Goal: Navigation & Orientation: Find specific page/section

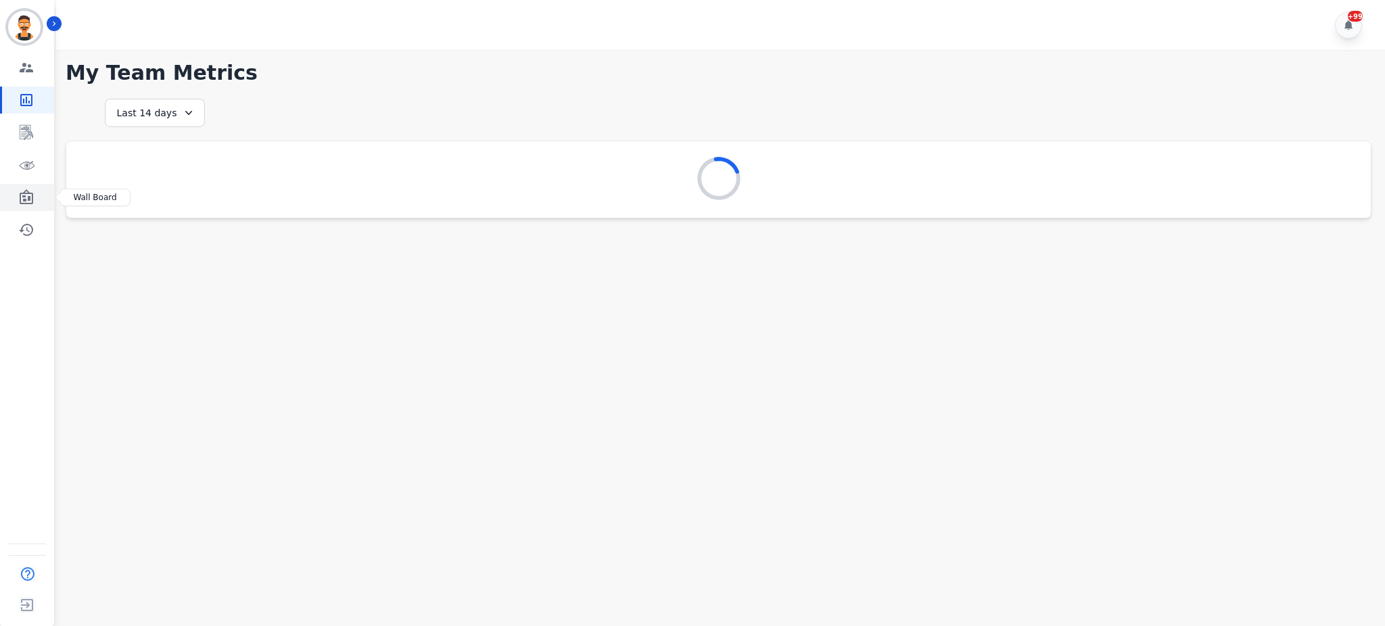
click at [30, 196] on icon "Sidebar" at bounding box center [26, 197] width 16 height 16
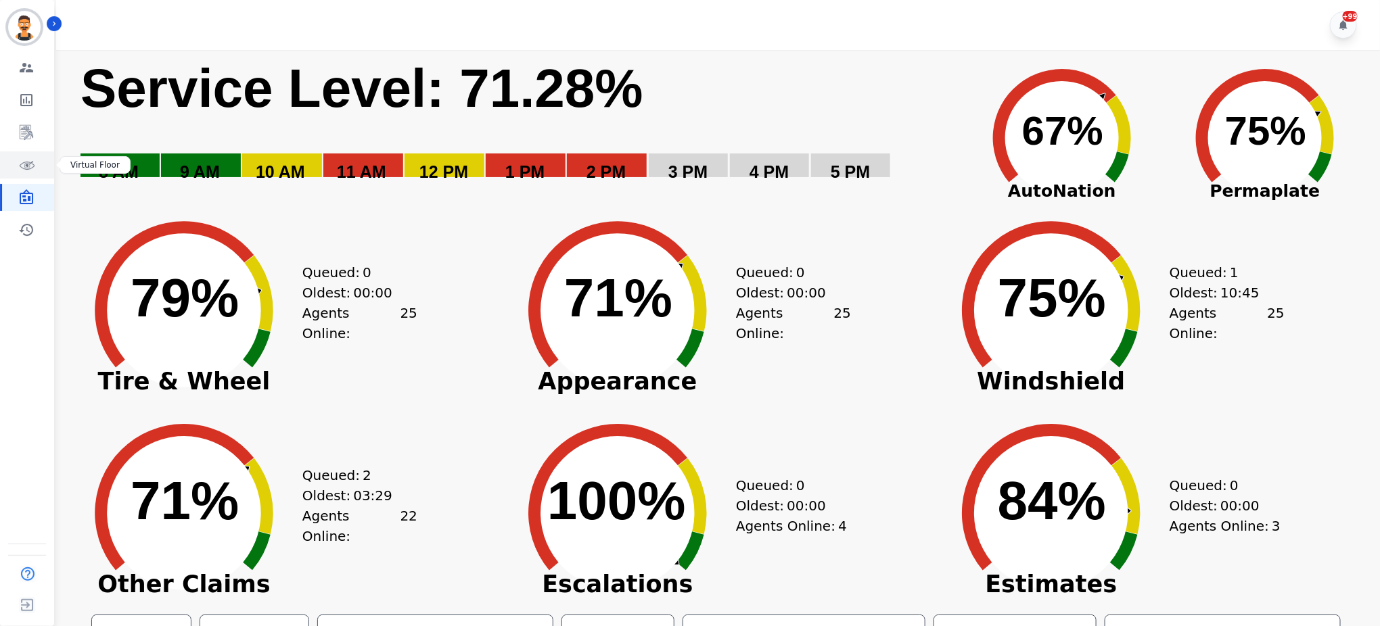
click at [11, 165] on link "Sidebar" at bounding box center [28, 164] width 52 height 27
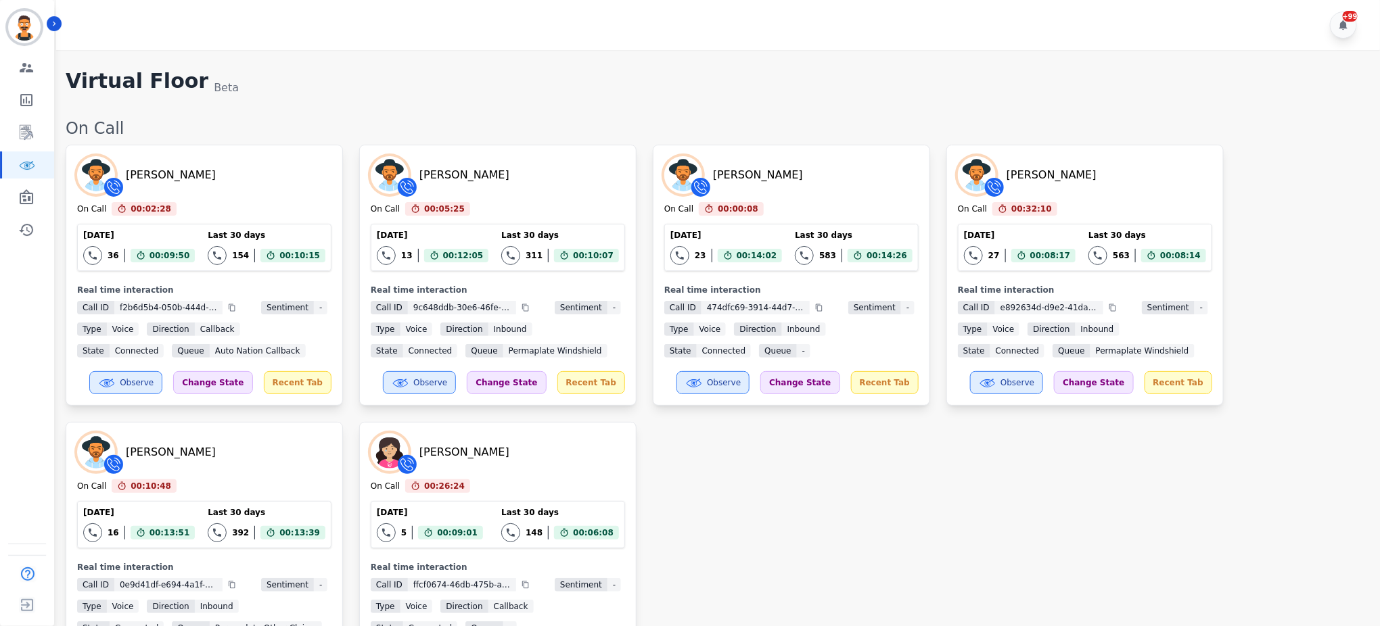
click at [262, 92] on div "Virtual Floor Beta" at bounding box center [716, 82] width 1301 height 27
drag, startPoint x: 218, startPoint y: 86, endPoint x: 68, endPoint y: 86, distance: 150.8
click at [68, 86] on div "Virtual Floor Beta" at bounding box center [716, 82] width 1301 height 27
click at [68, 81] on h1 "Virtual Floor" at bounding box center [137, 82] width 143 height 27
drag, startPoint x: 66, startPoint y: 82, endPoint x: 201, endPoint y: 87, distance: 134.7
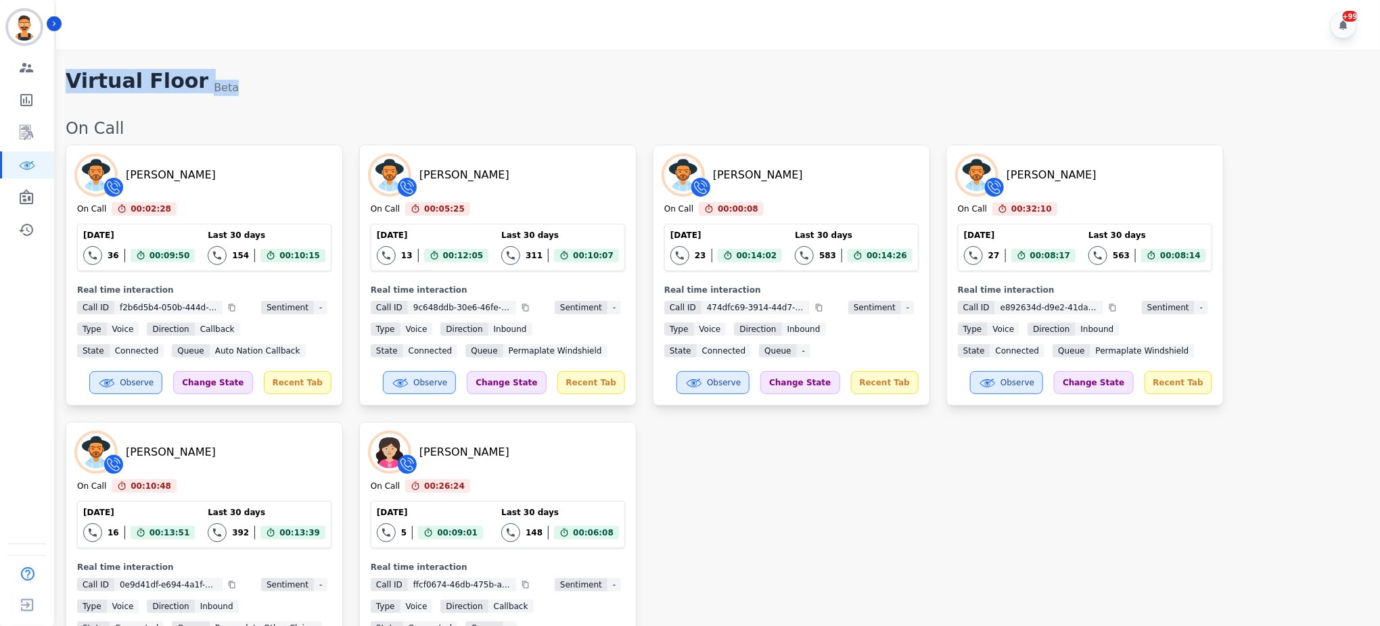
click at [197, 88] on div "Virtual Floor Beta" at bounding box center [716, 82] width 1301 height 27
click at [247, 80] on div "Virtual Floor Beta" at bounding box center [716, 82] width 1301 height 27
click at [30, 189] on icon "Sidebar" at bounding box center [26, 197] width 16 height 16
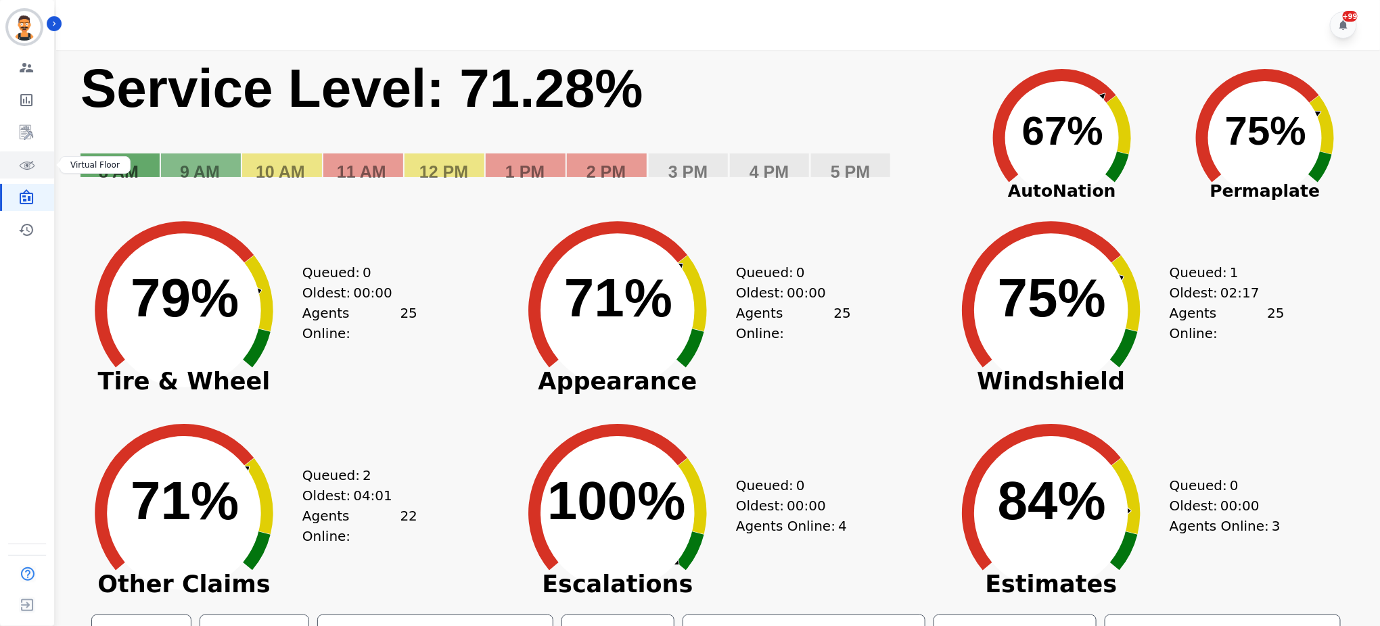
click at [3, 166] on link "Sidebar" at bounding box center [28, 164] width 52 height 27
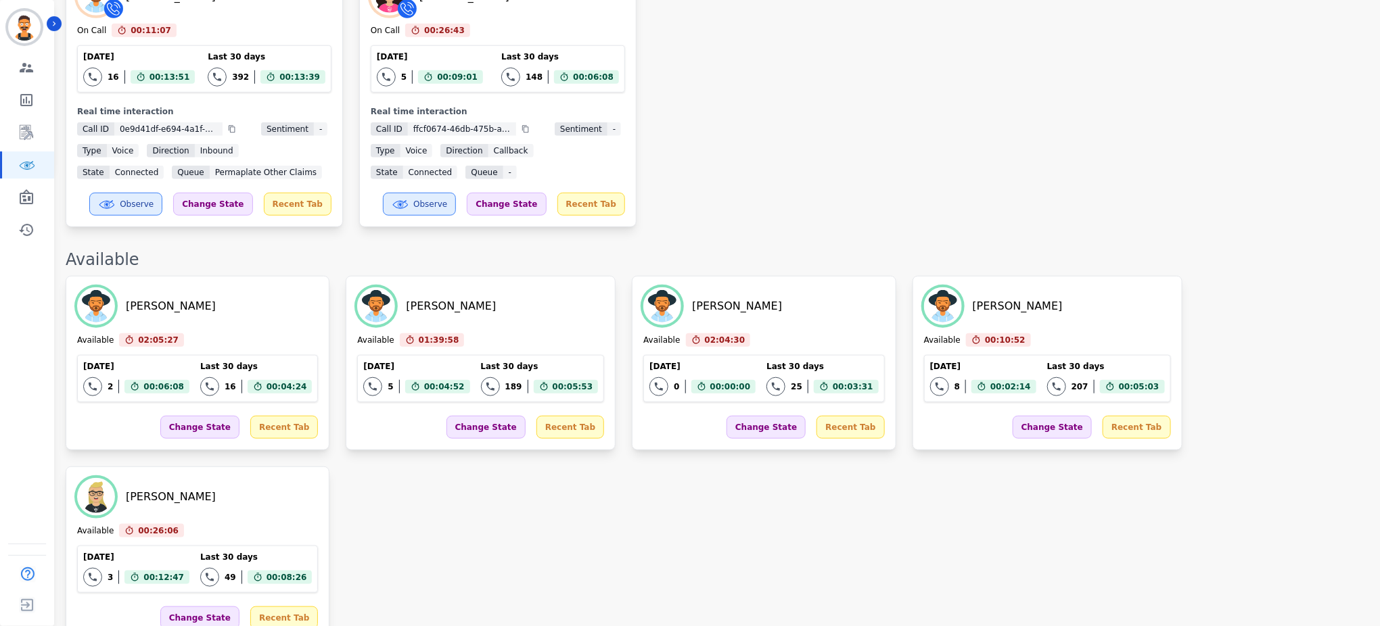
scroll to position [2243, 0]
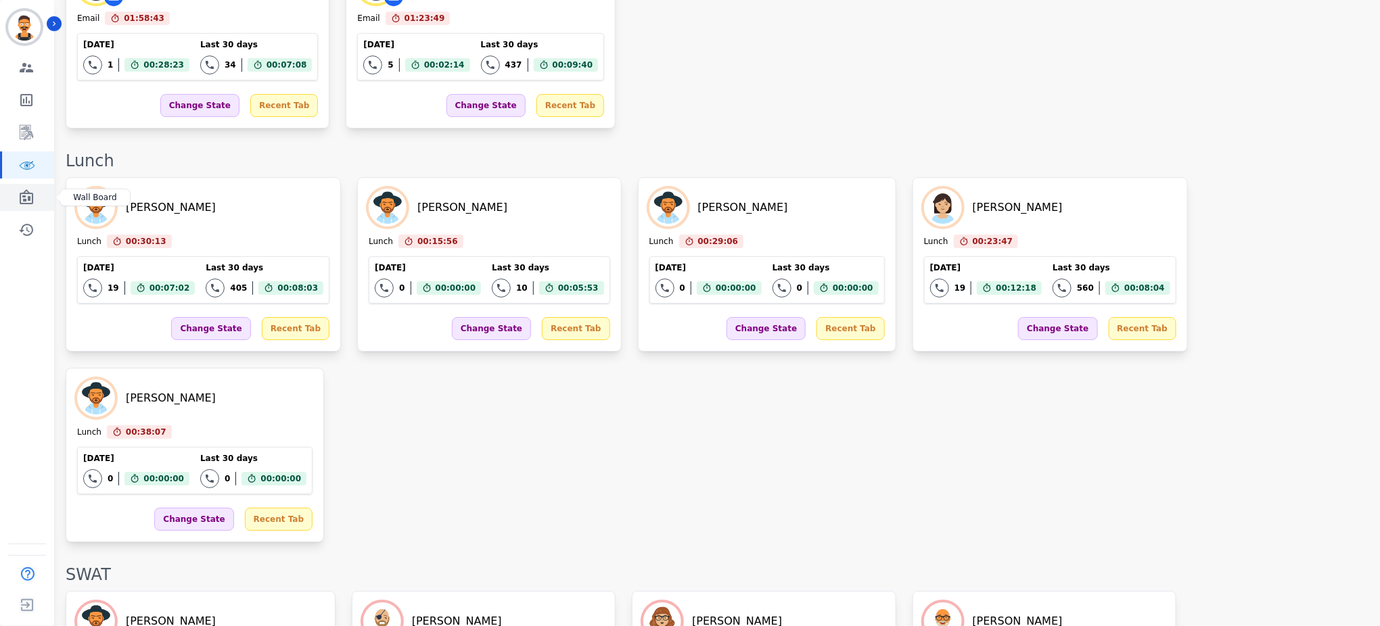
click at [28, 193] on icon "Sidebar" at bounding box center [27, 196] width 14 height 15
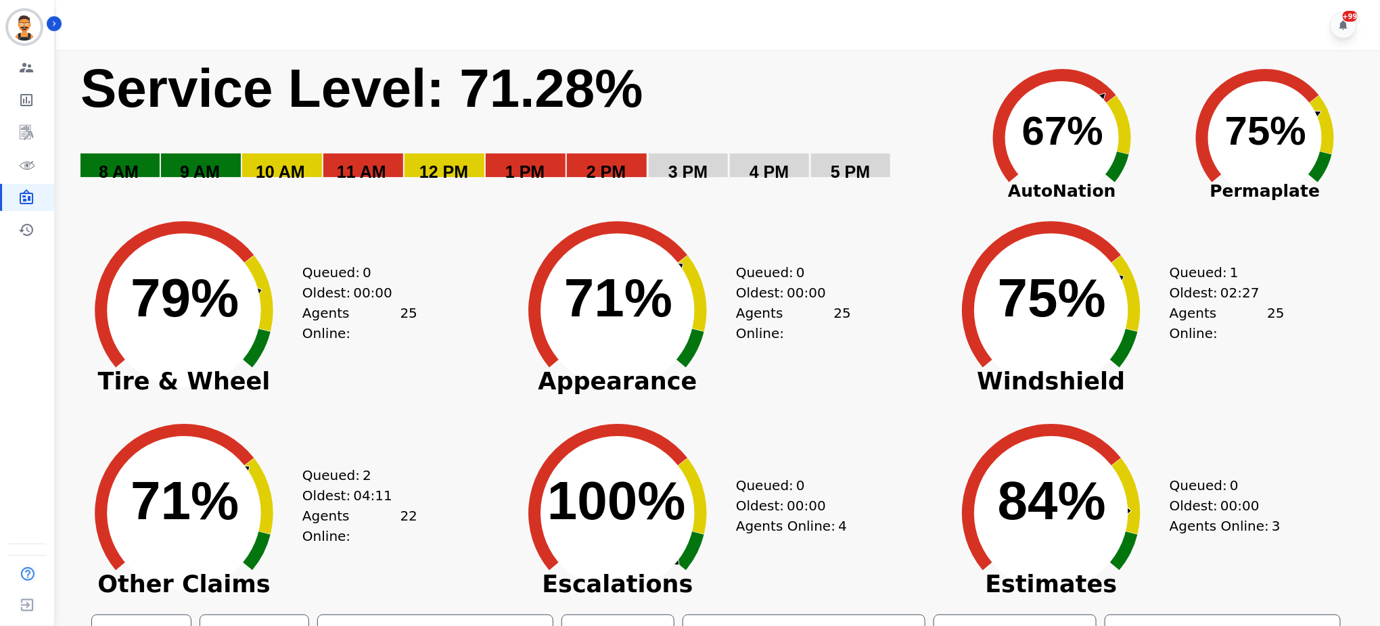
drag, startPoint x: 1230, startPoint y: 282, endPoint x: 1243, endPoint y: 283, distance: 12.9
click at [1243, 283] on div "Queued: 1" at bounding box center [1219, 272] width 101 height 20
click at [1240, 283] on div "Queued: 1" at bounding box center [1219, 272] width 101 height 20
click at [1278, 329] on div "Agents Online: 25" at bounding box center [1226, 323] width 115 height 41
drag, startPoint x: 1192, startPoint y: 284, endPoint x: 1262, endPoint y: 302, distance: 72.0
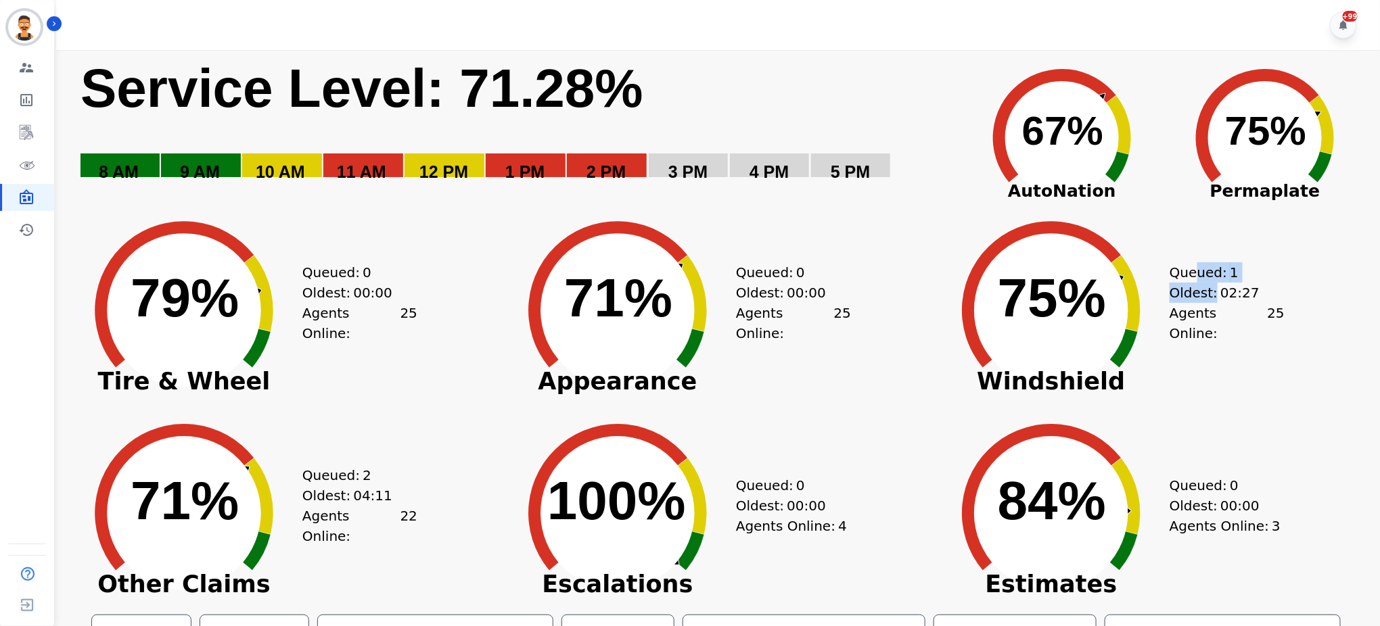
click at [1262, 302] on div "Queued: 1 Oldest: 02:27 Agents Online: 25" at bounding box center [1226, 300] width 115 height 203
click at [387, 479] on div "Queued: 2" at bounding box center [352, 475] width 101 height 20
click at [379, 483] on div "Queued: 2" at bounding box center [352, 475] width 101 height 20
click at [1290, 295] on div "Created with Highcharts 10.3.3 75% ​ 75% Windshield Queued: 1 Oldest: 02:27 Age…" at bounding box center [1150, 300] width 434 height 203
drag, startPoint x: 305, startPoint y: 497, endPoint x: 418, endPoint y: 519, distance: 115.1
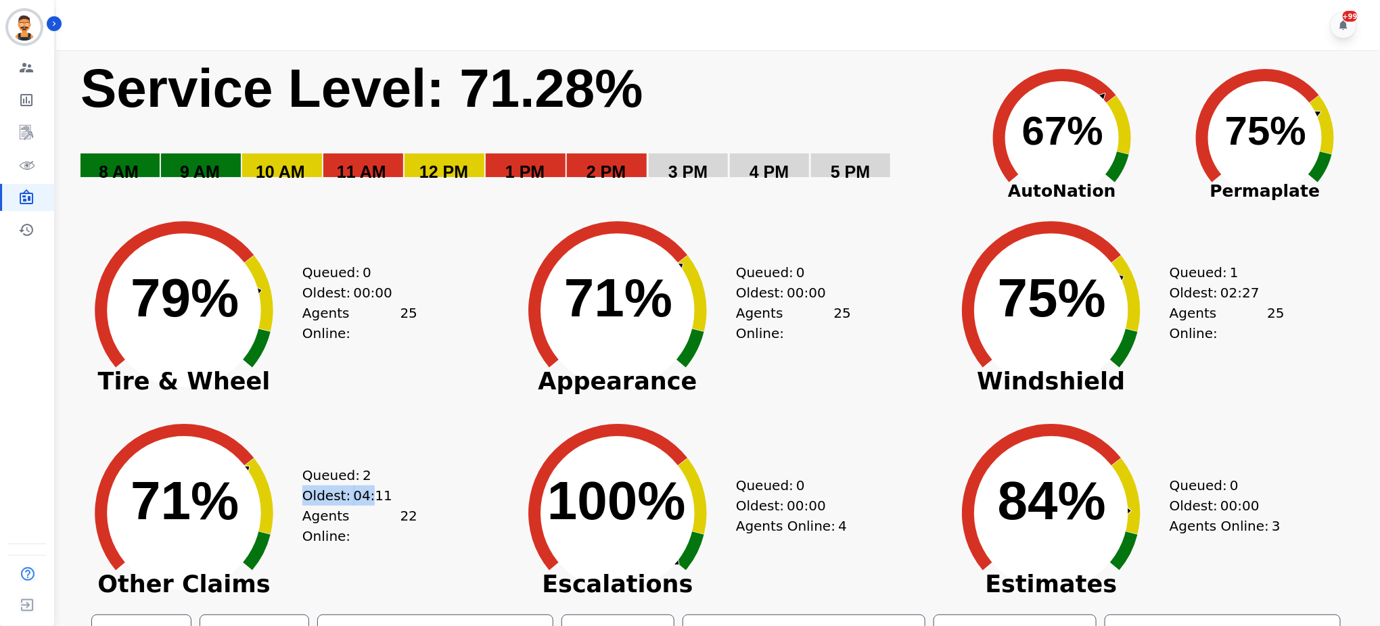
click at [413, 519] on div "Queued: 2 Oldest: 04:11 Agents Online: 22" at bounding box center [359, 503] width 115 height 203
drag, startPoint x: 430, startPoint y: 87, endPoint x: 431, endPoint y: 103, distance: 16.2
click at [430, 89] on text "Service Level: 71.28%" at bounding box center [361, 88] width 563 height 60
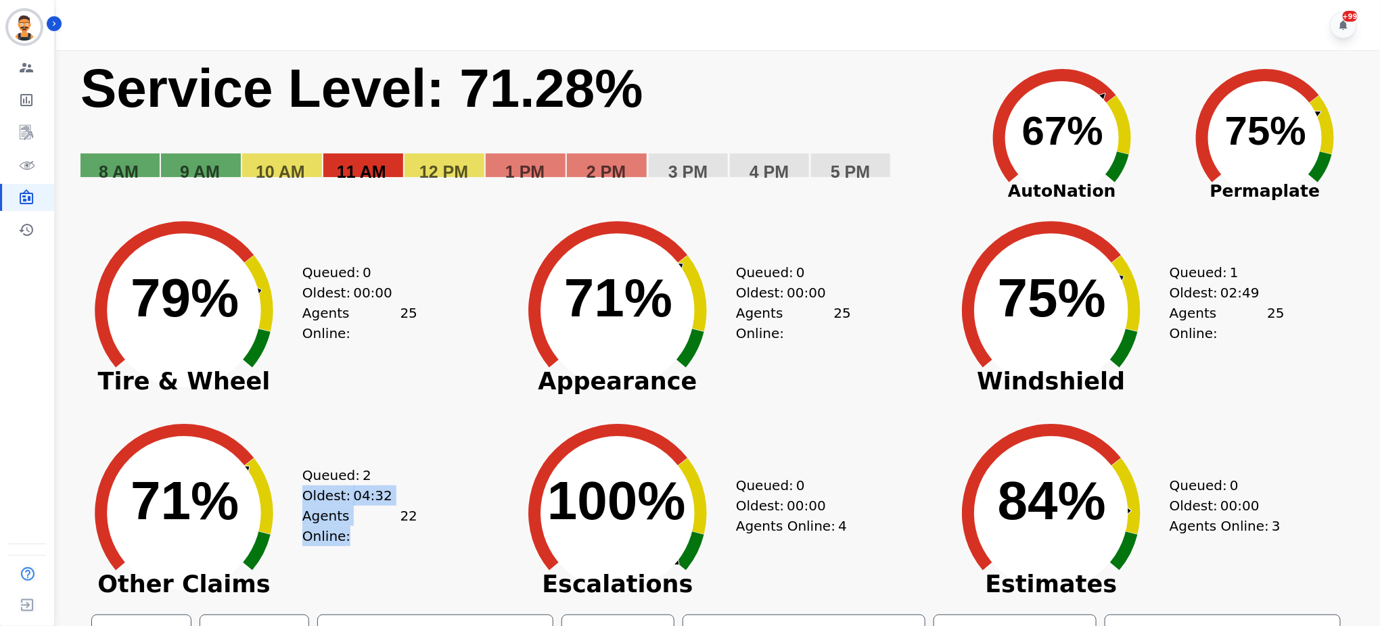
drag, startPoint x: 414, startPoint y: 122, endPoint x: 606, endPoint y: 88, distance: 195.2
click at [603, 85] on text "Service Level: 71.28%" at bounding box center [361, 88] width 563 height 60
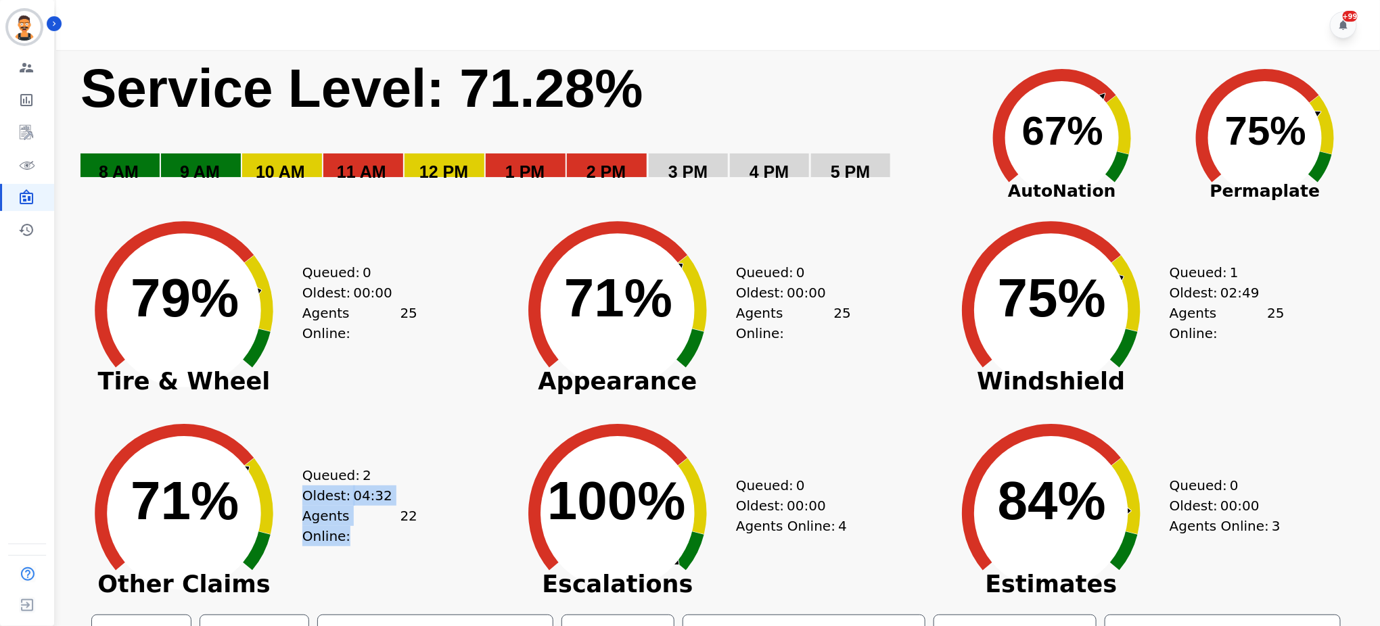
drag, startPoint x: 625, startPoint y: 79, endPoint x: 447, endPoint y: 93, distance: 178.4
click at [447, 93] on text "Service Level: 71.28%" at bounding box center [361, 88] width 563 height 60
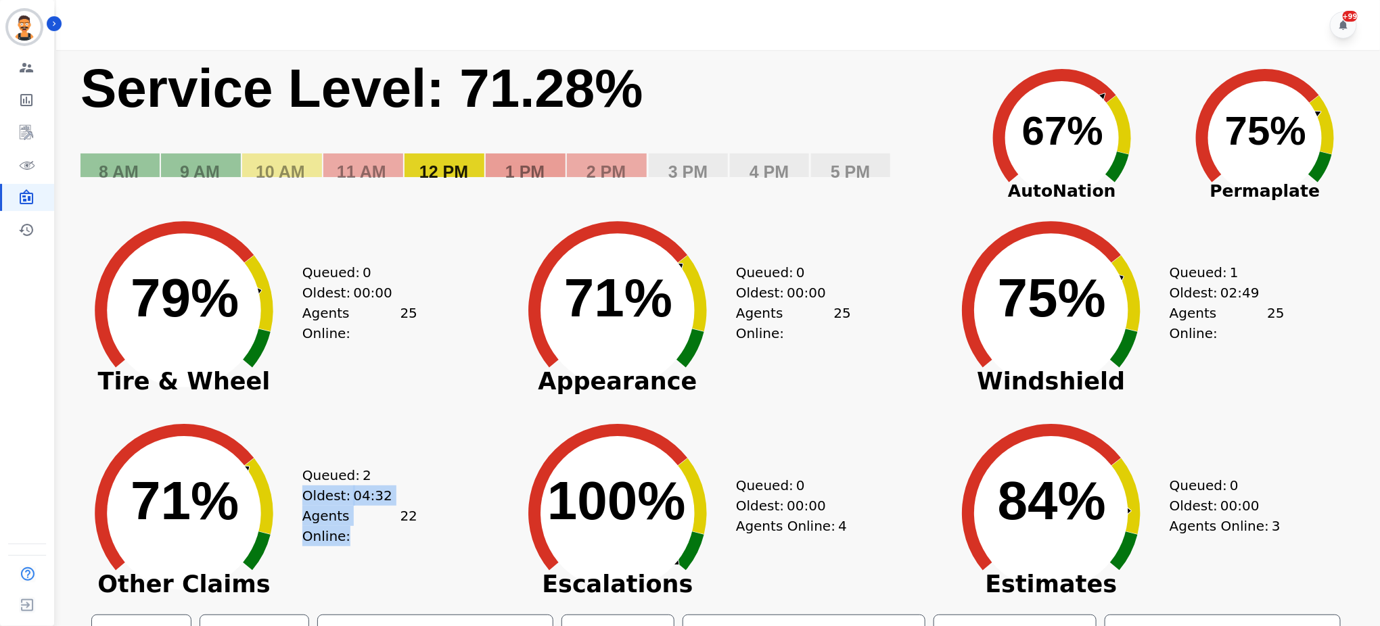
click at [615, 97] on text "Service Level: 71.28%" at bounding box center [361, 88] width 563 height 60
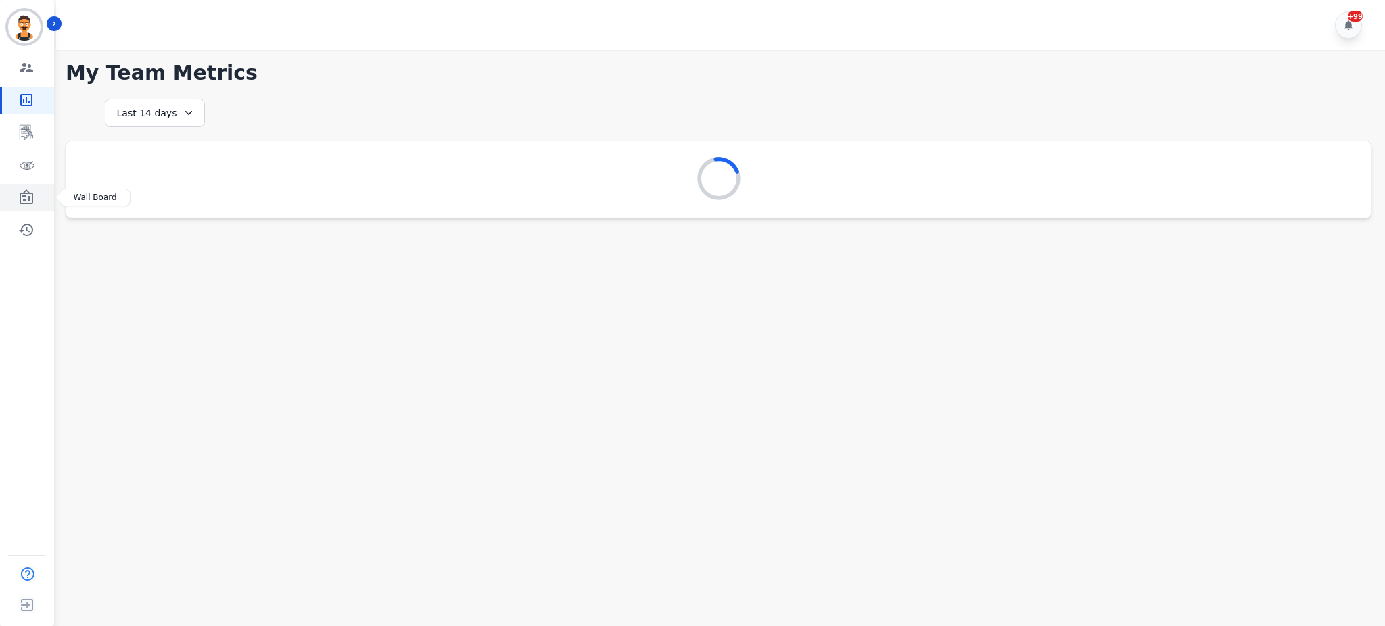
click at [22, 185] on link "Sidebar" at bounding box center [28, 197] width 52 height 27
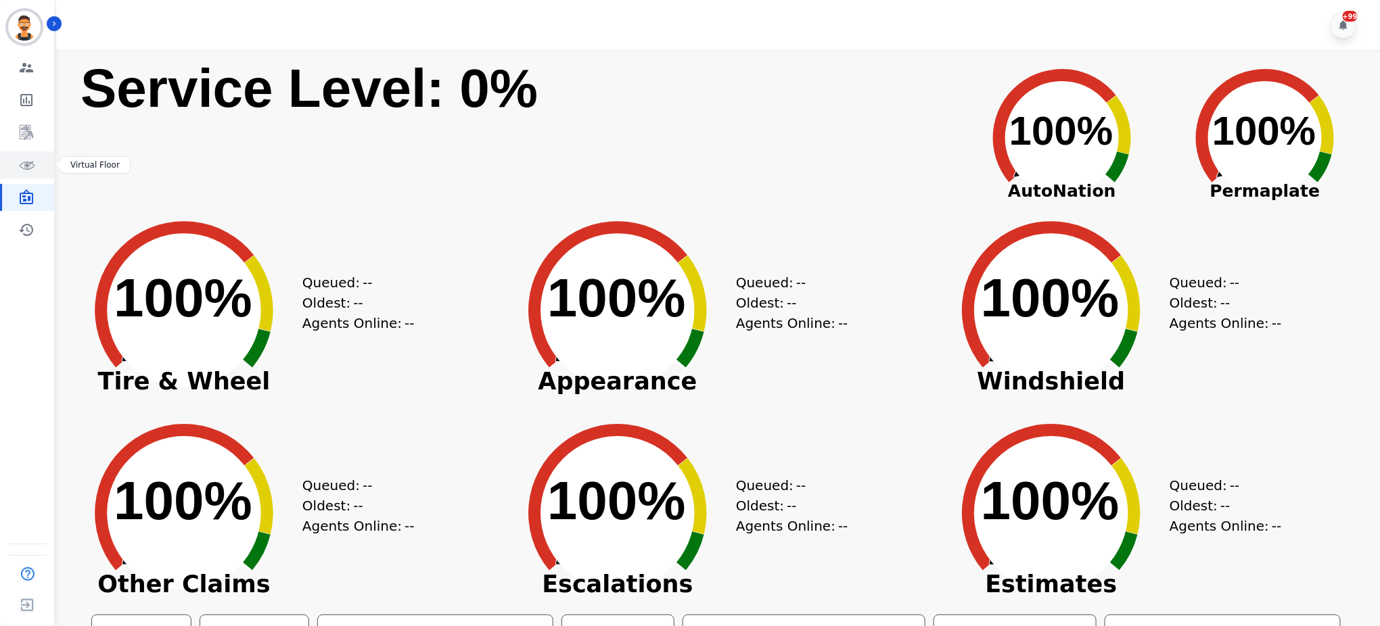
click at [28, 166] on icon "Sidebar" at bounding box center [26, 165] width 16 height 16
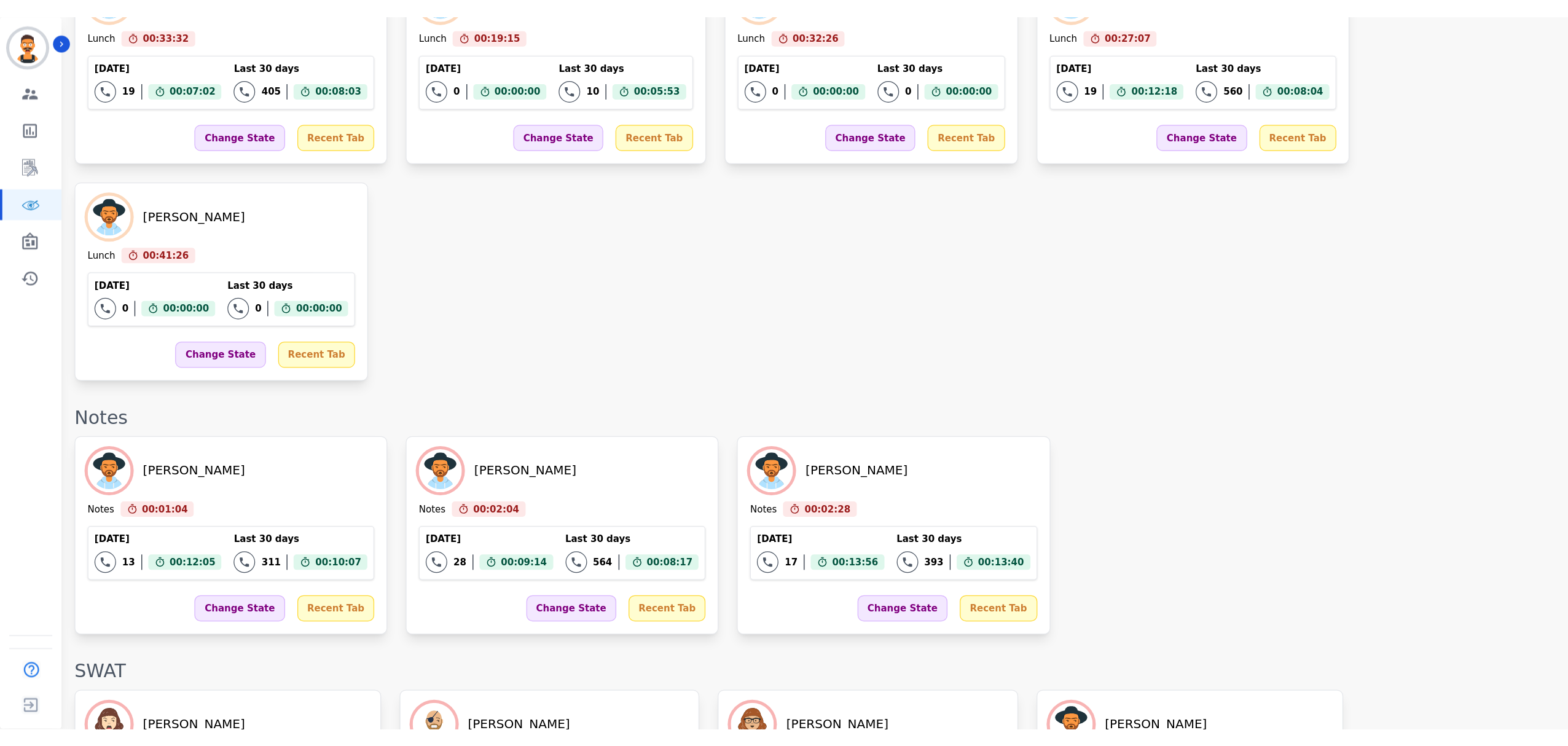
scroll to position [1446, 0]
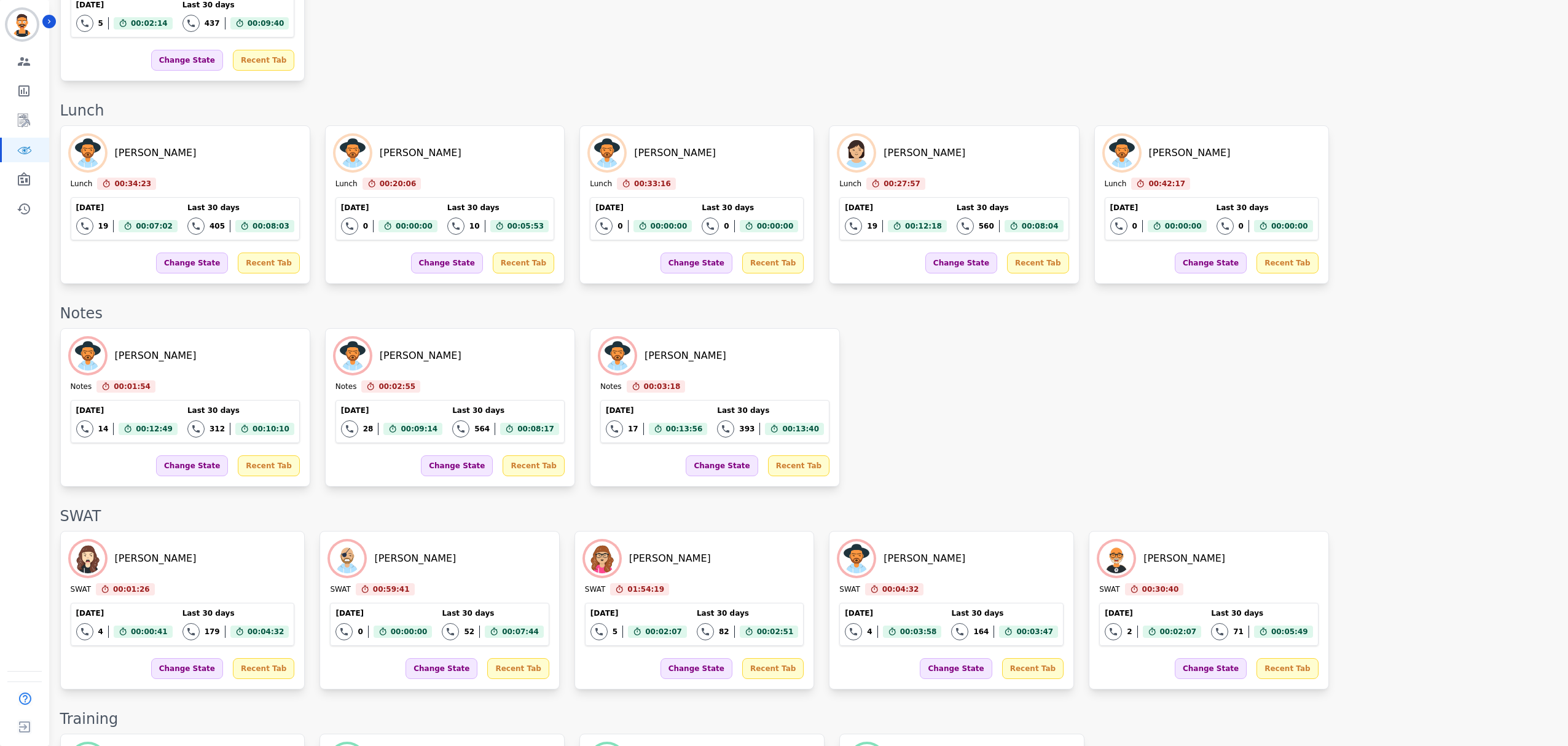
click at [860, 328] on div "[PERSON_NAME] Notes 00:01:54 Current State: Notes [DATE] 14 Total interactions …" at bounding box center [808, 407] width 1495 height 158
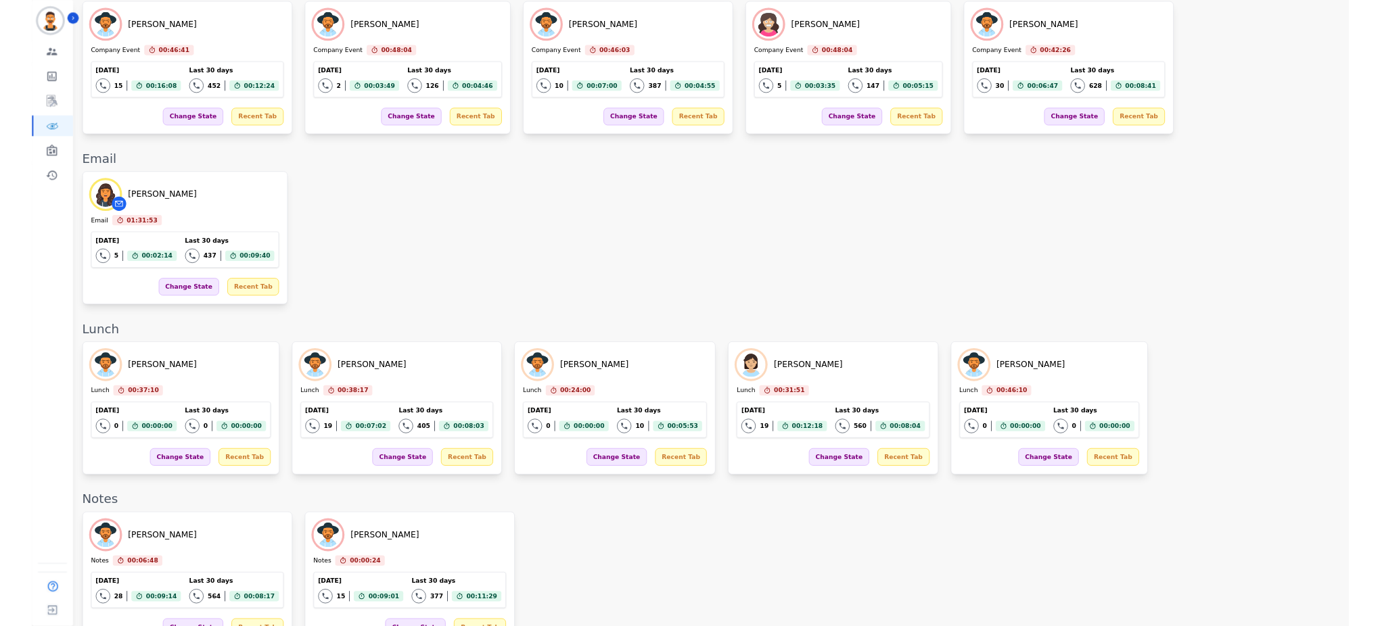
scroll to position [1579, 0]
